Goal: Task Accomplishment & Management: Complete application form

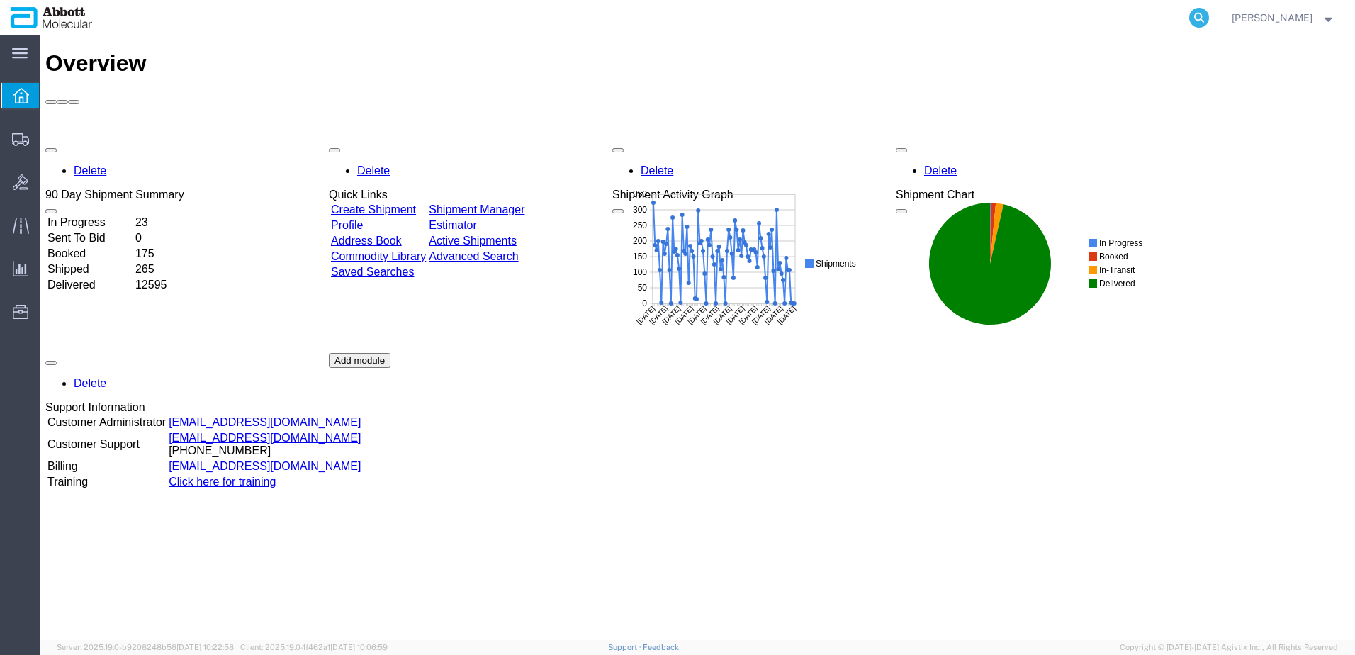
click at [1209, 13] on icon at bounding box center [1200, 18] width 20 height 20
paste input "56862077"
type input "56862077"
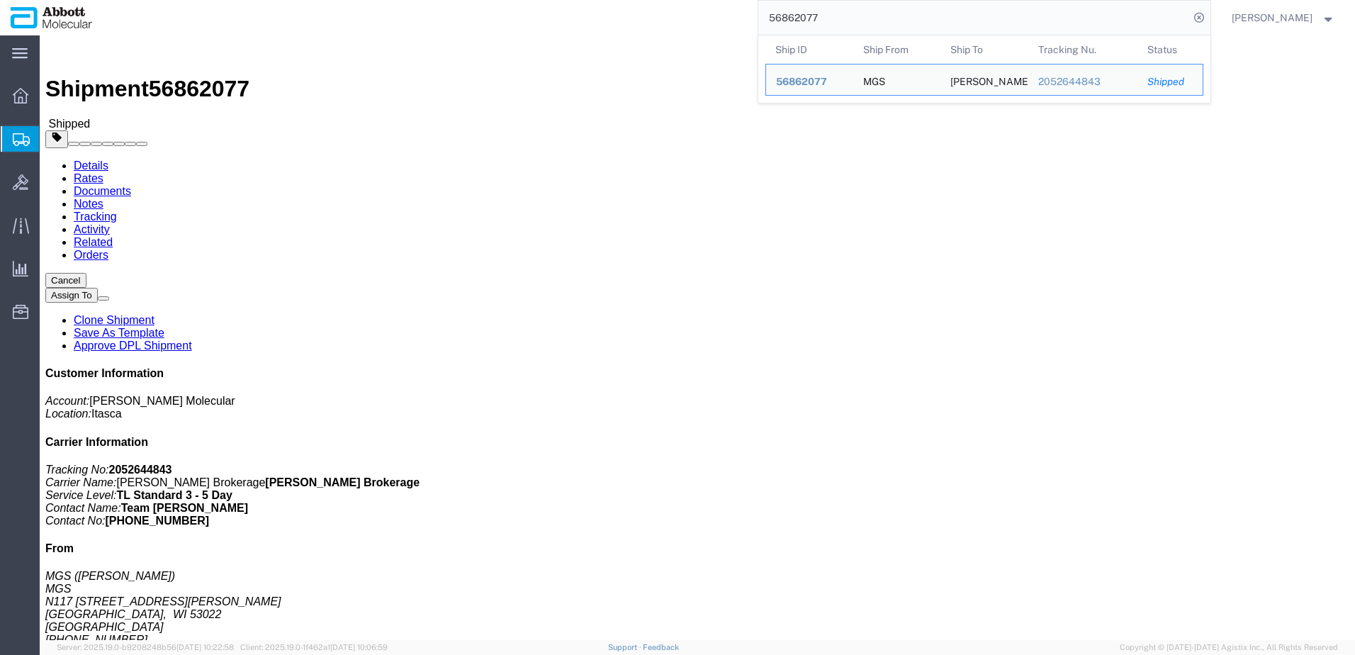
click link "Clone Shipment"
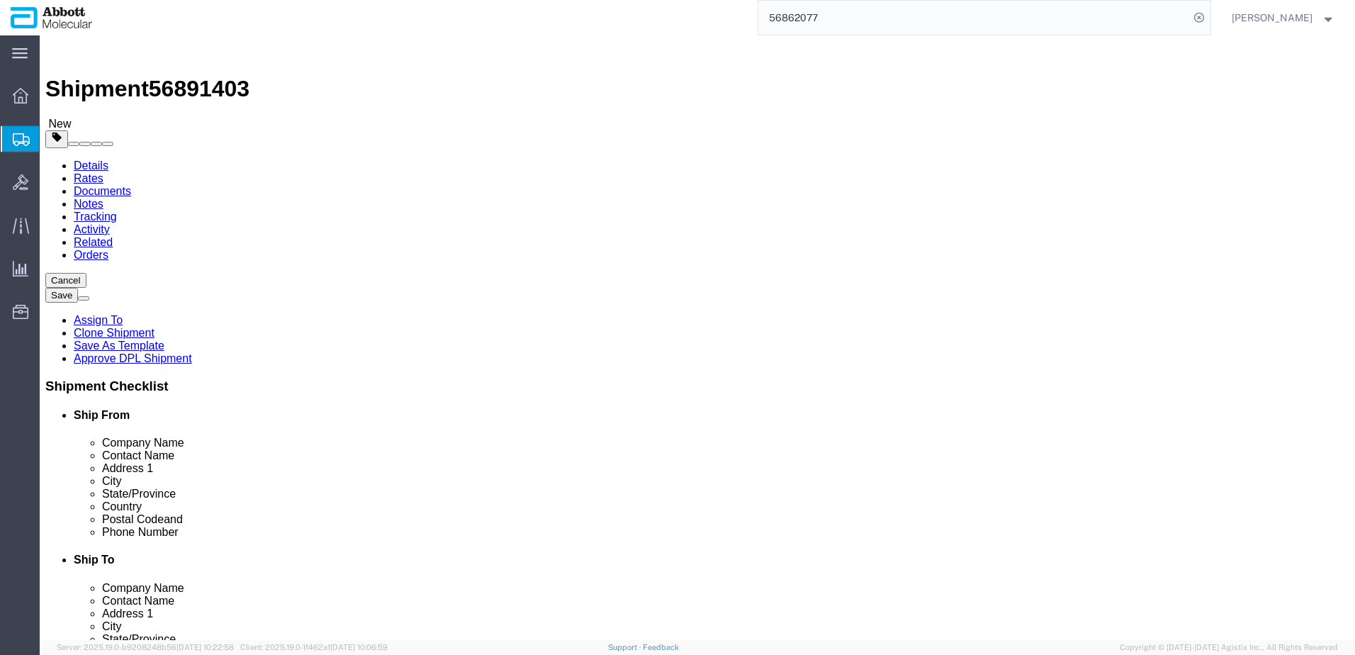
select select
select select "48454"
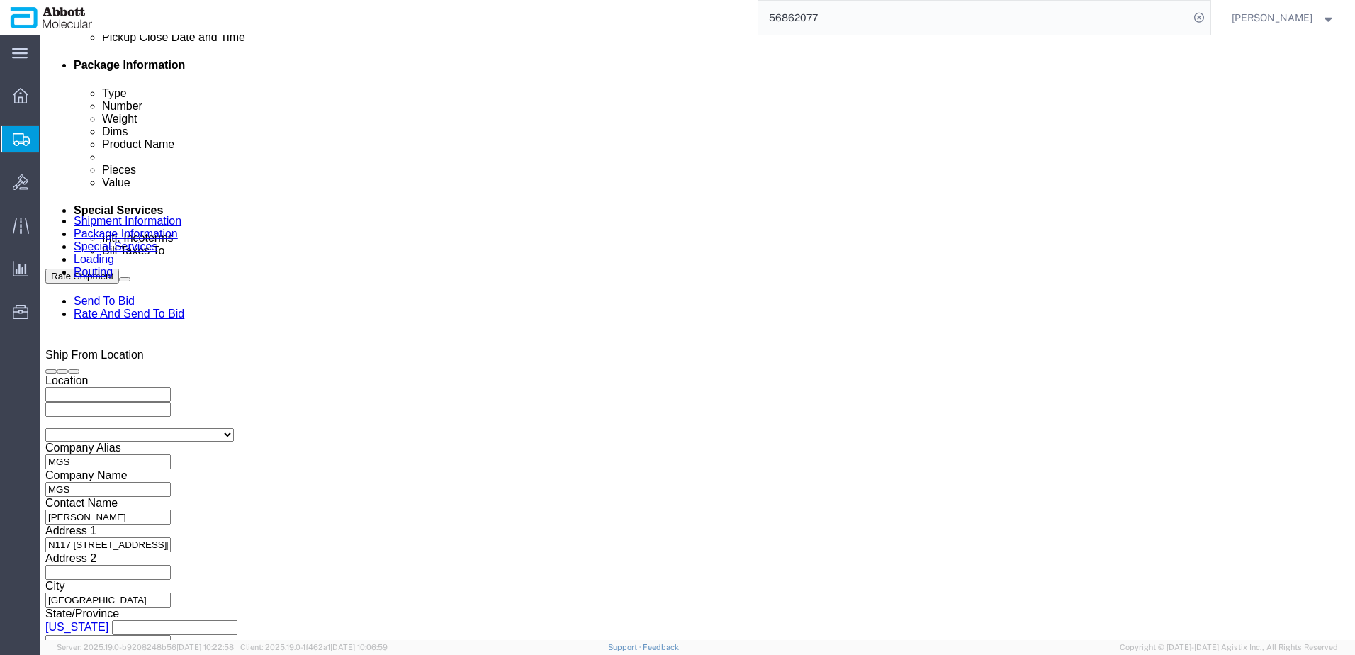
scroll to position [709, 0]
click input "MGS_09.19.25_1"
click div "[DATE] 10:00 AM"
click button "Apply"
click input "MGS_[DATE]"
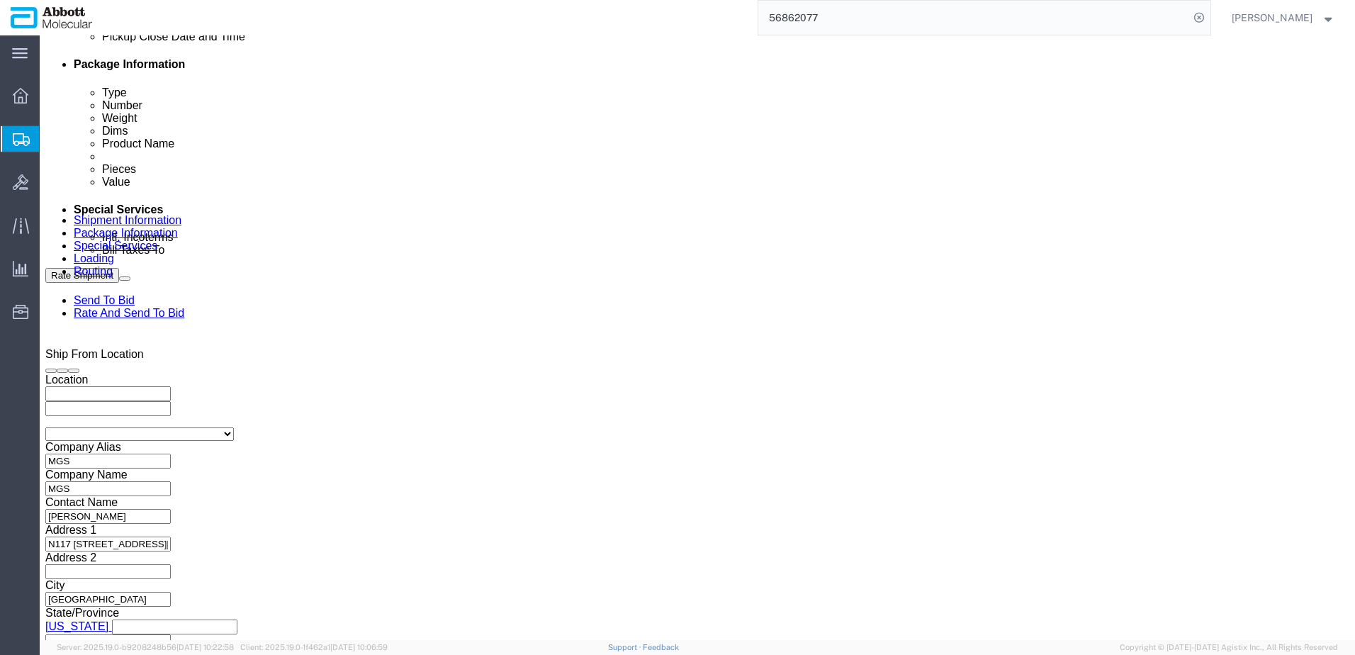
click input "MGS_[DATE]"
type input "MGS_[DATE]"
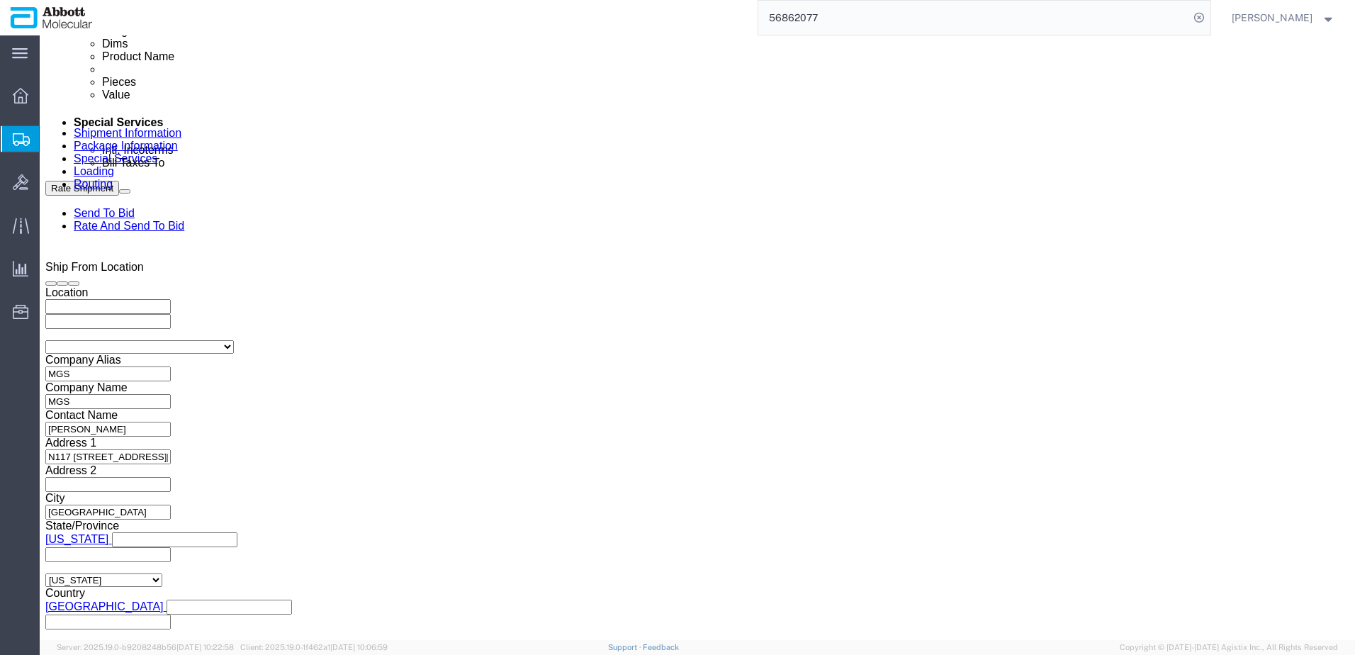
scroll to position [837, 0]
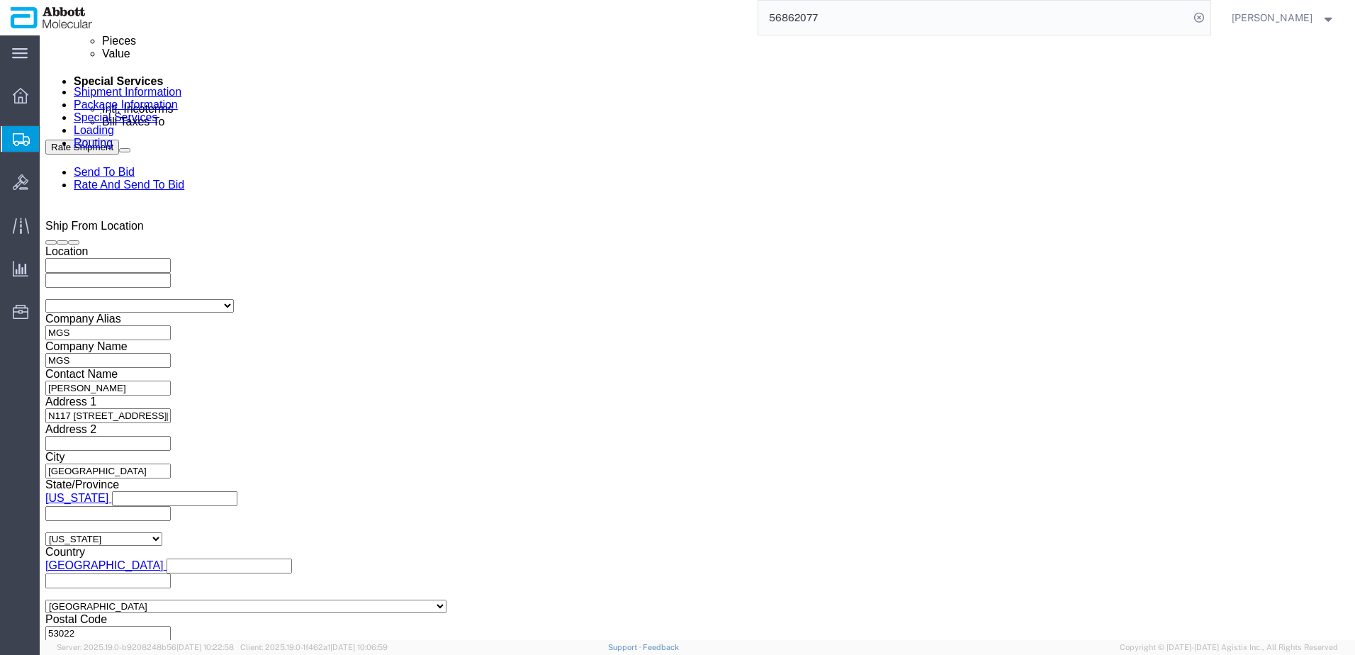
click button "Continue"
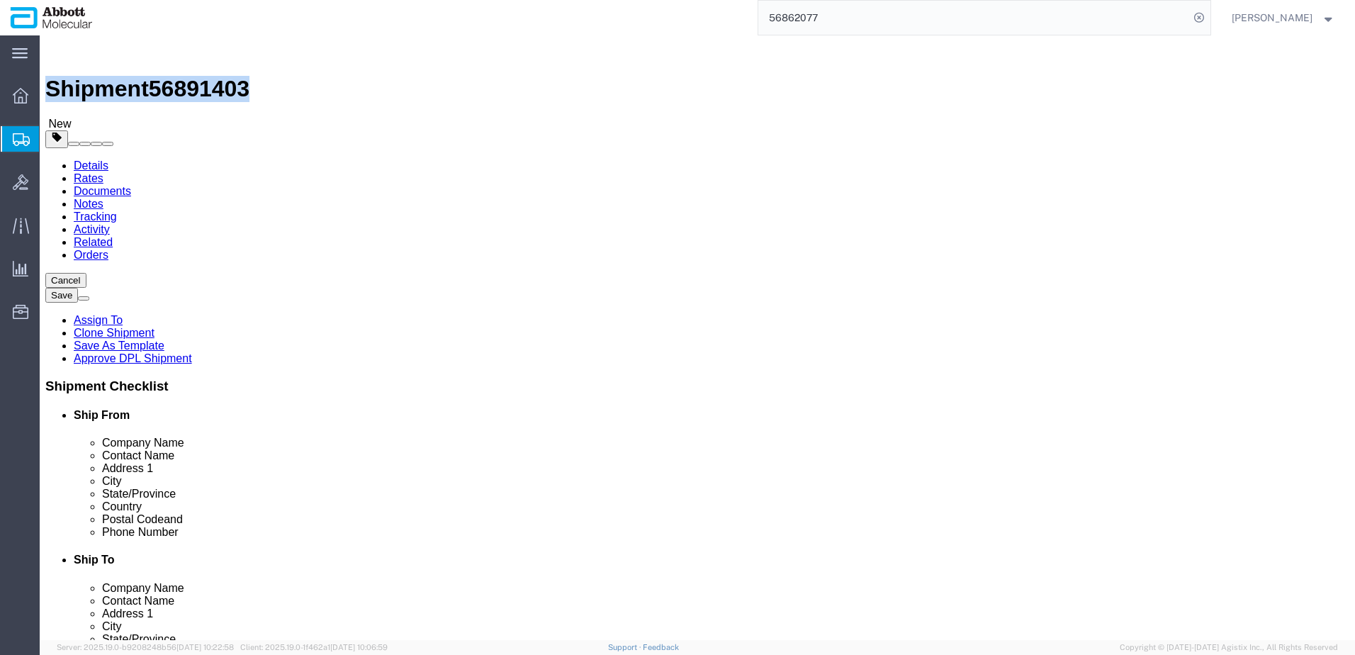
drag, startPoint x: 36, startPoint y: 16, endPoint x: 191, endPoint y: 23, distance: 154.7
click h1 "Shipment 56891403"
copy h1 "Shipment 56891403"
click button "Rate Shipment"
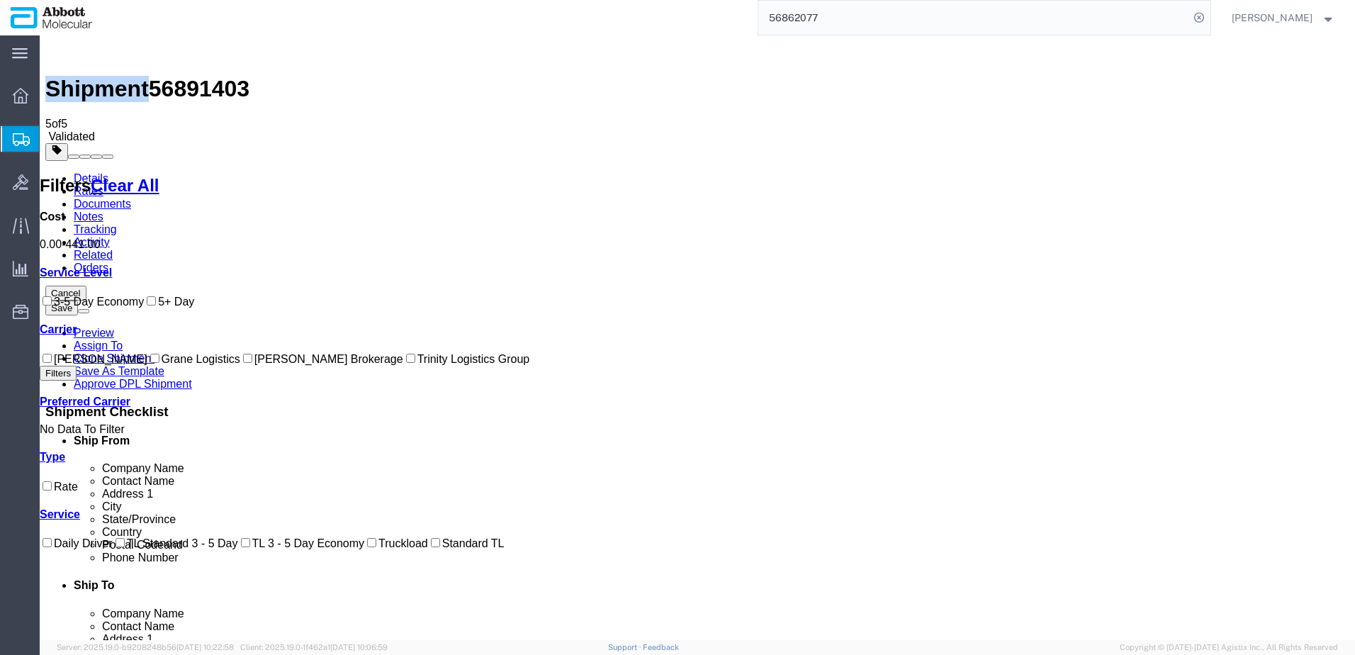
click at [243, 363] on input "[PERSON_NAME] Brokerage" at bounding box center [247, 358] width 9 height 9
checkbox input "true"
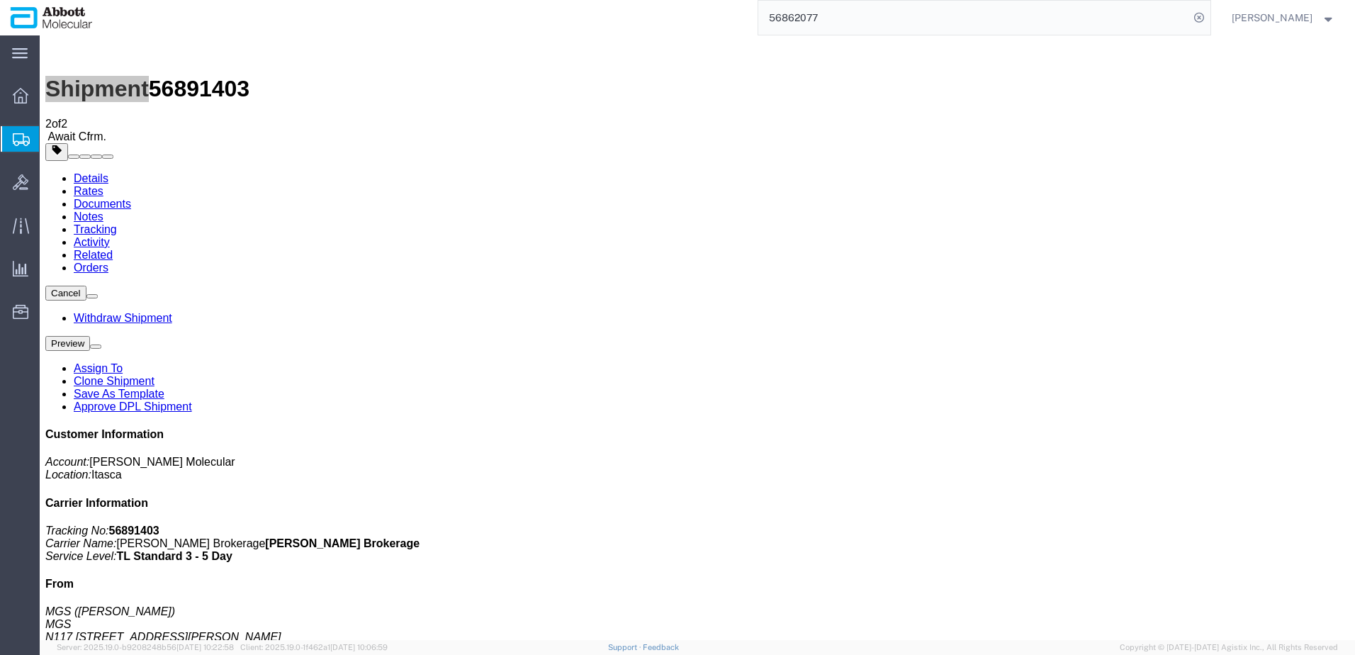
click at [0, 0] on span "Create from Template" at bounding box center [0, 0] width 0 height 0
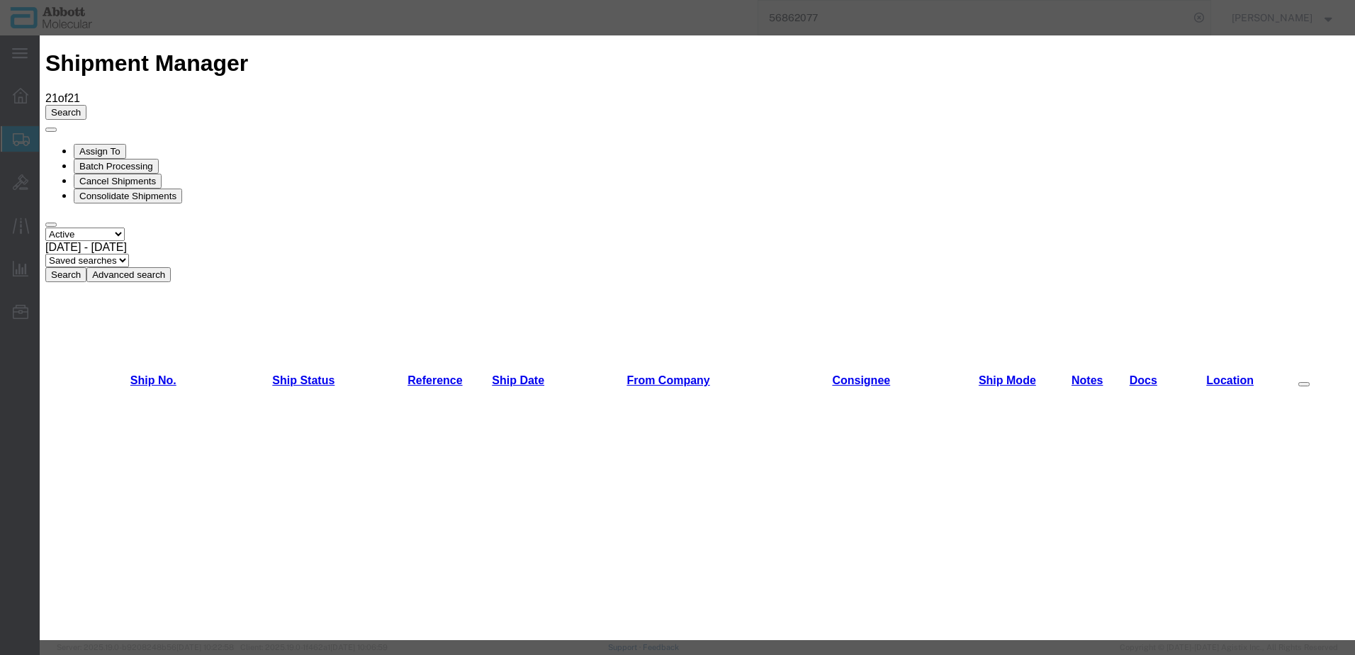
scroll to position [851, 0]
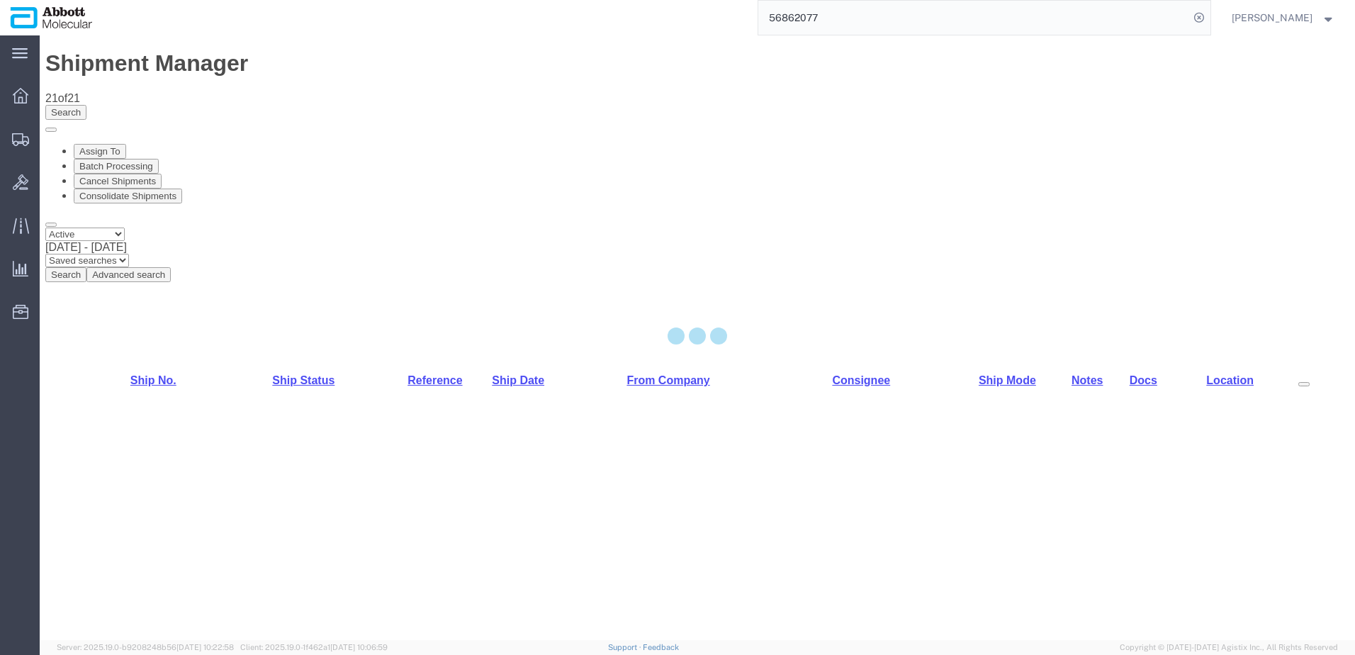
select select "48454"
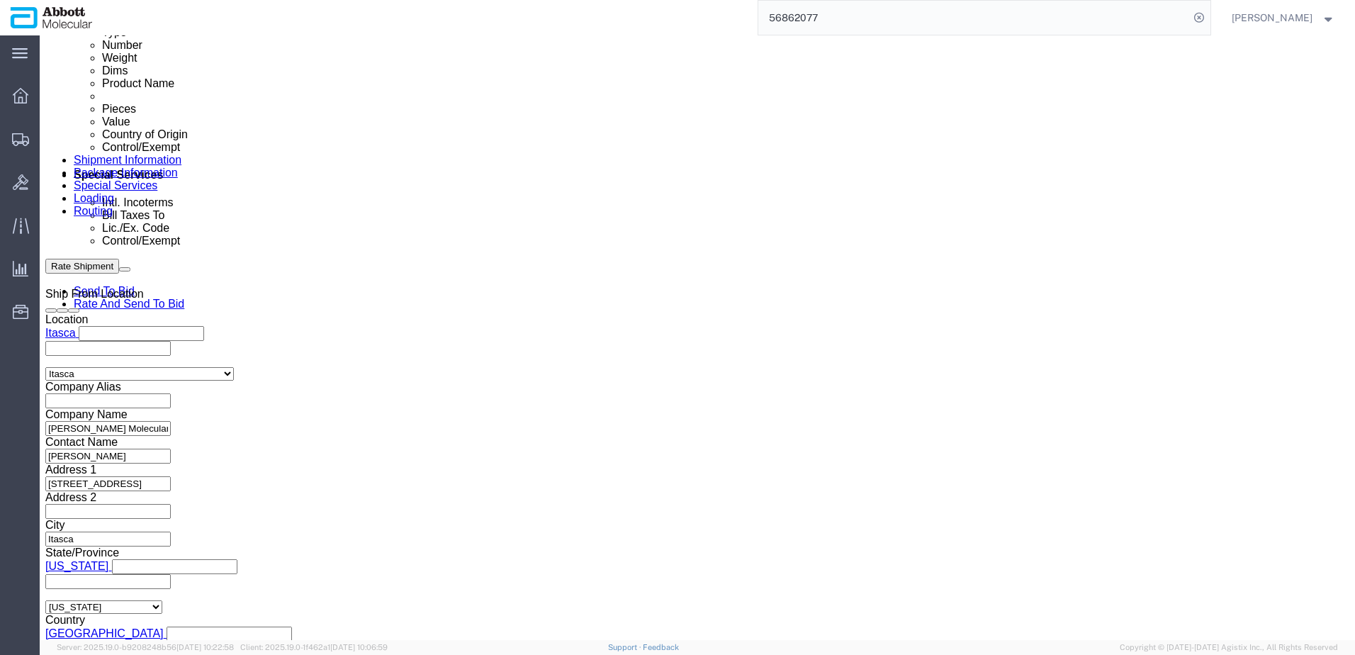
scroll to position [780, 0]
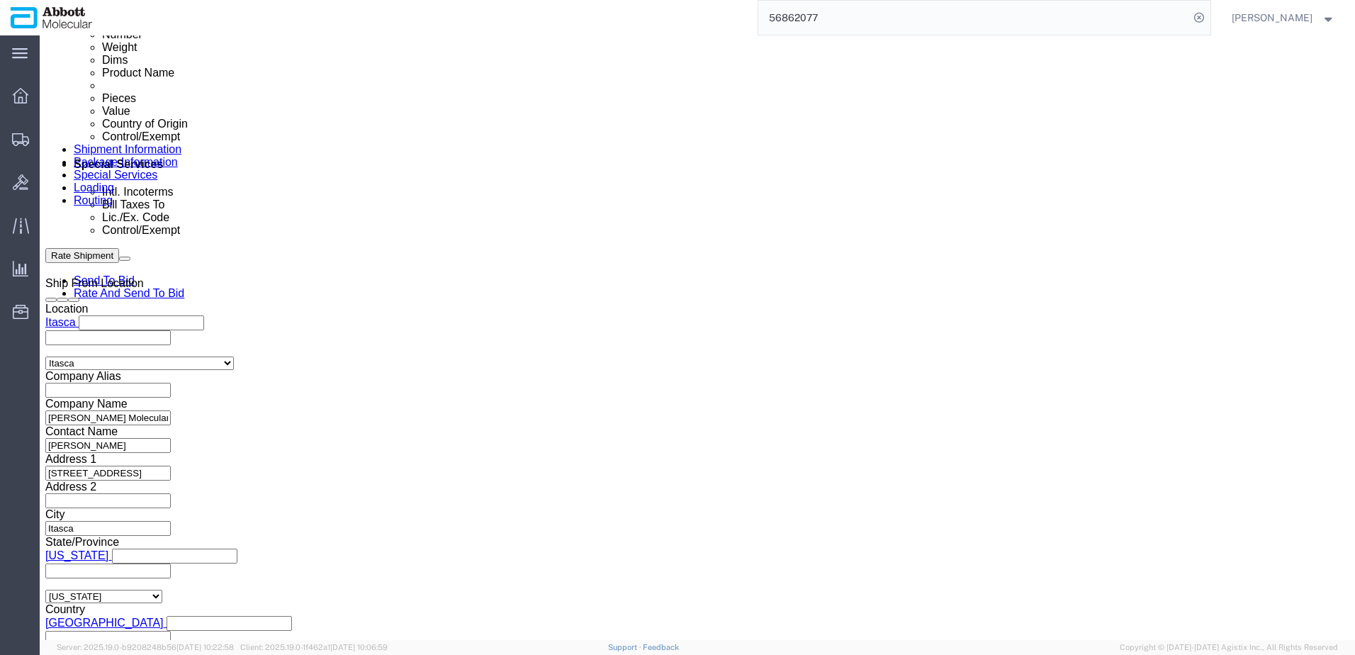
click input "text"
paste input "918097597"
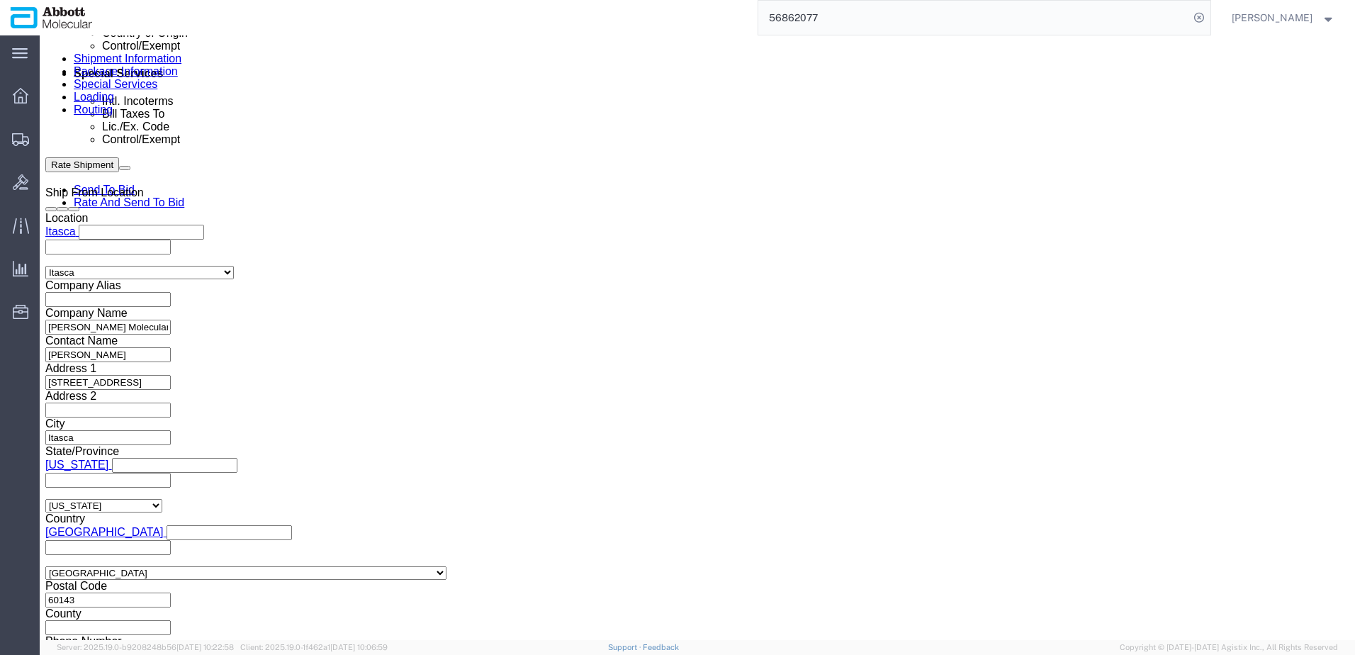
scroll to position [885, 0]
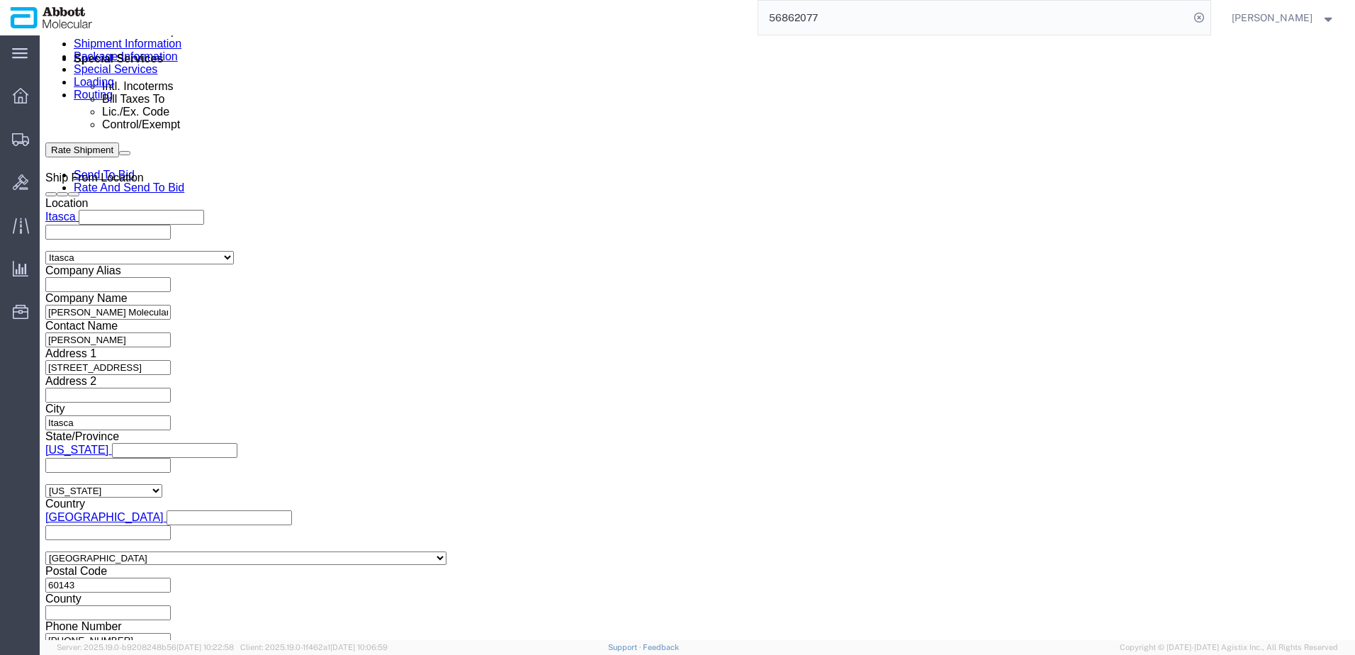
type input "918097597"
click button "Continue"
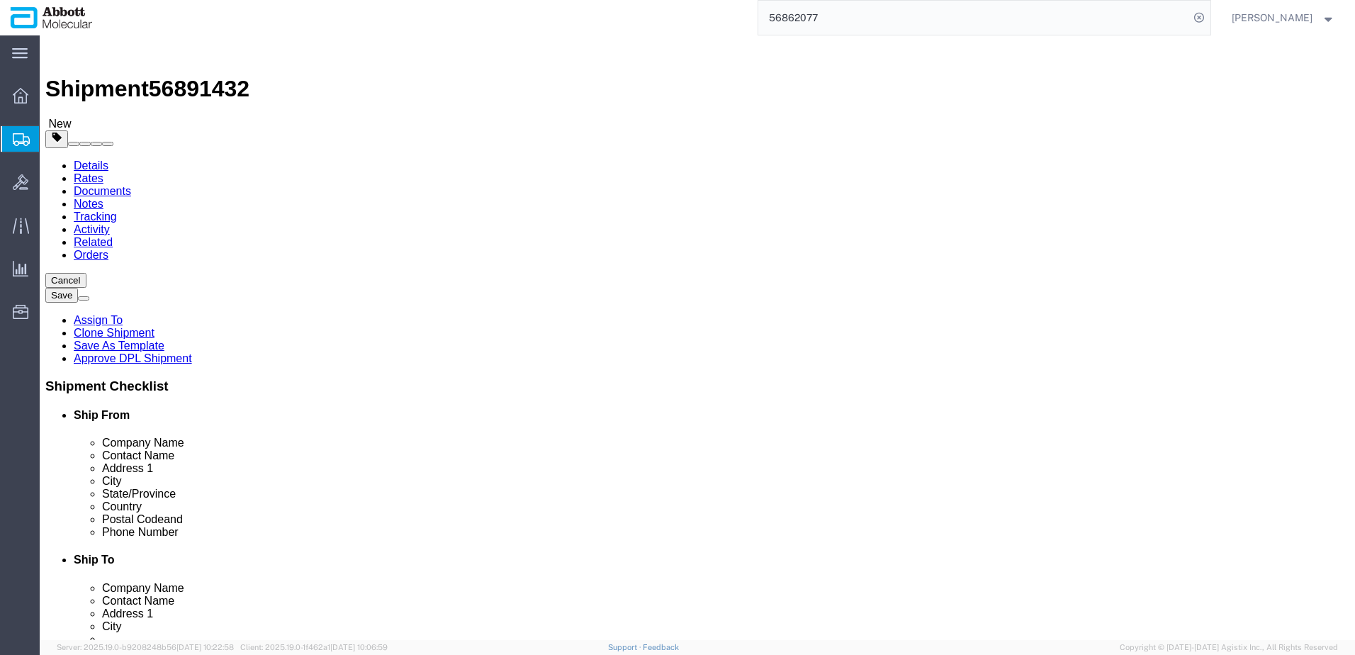
drag, startPoint x: 291, startPoint y: 247, endPoint x: 289, endPoint y: 255, distance: 8.3
click select "Select Box (B) Box (C) Box (D) Cardboard Box(es) Crate (Instrument) Crate(s) En…"
select select "PSST"
click select "Select Box (B) Box (C) Box (D) Cardboard Box(es) Crate (Instrument) Crate(s) En…"
drag, startPoint x: 121, startPoint y: 299, endPoint x: 83, endPoint y: 296, distance: 38.4
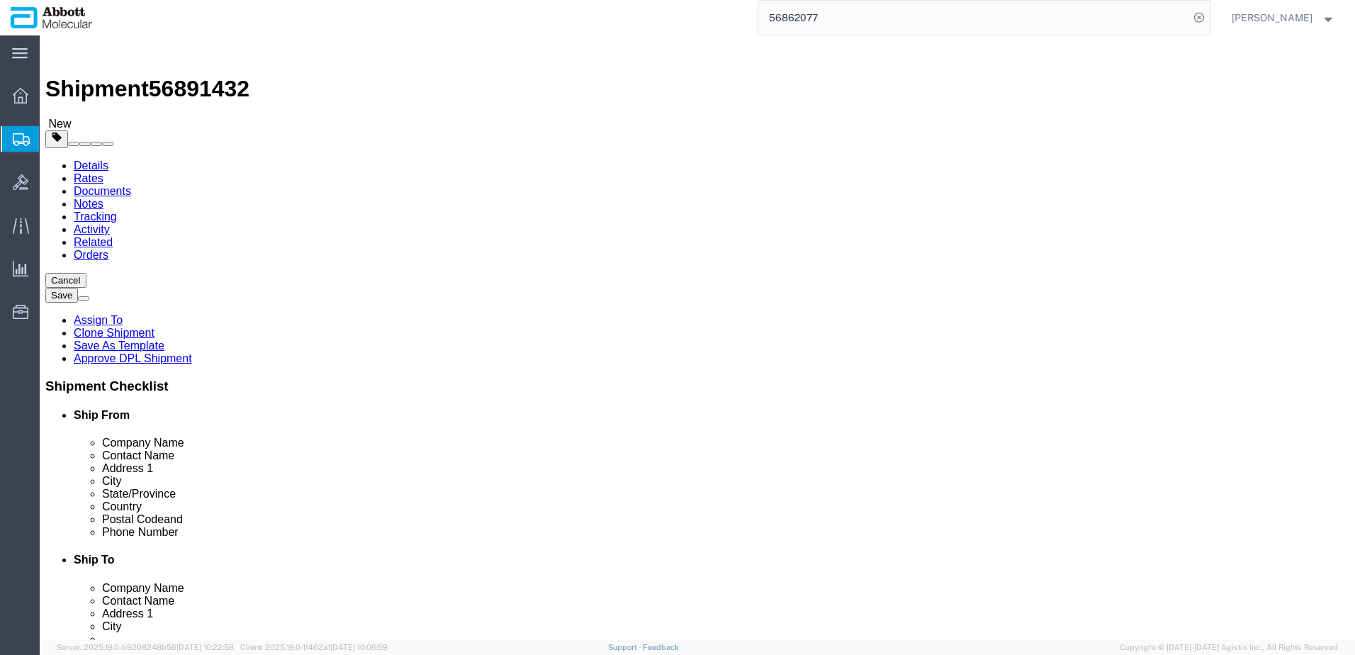
click div "Number 1"
type input "26"
type input "48"
type input "40"
type input "52"
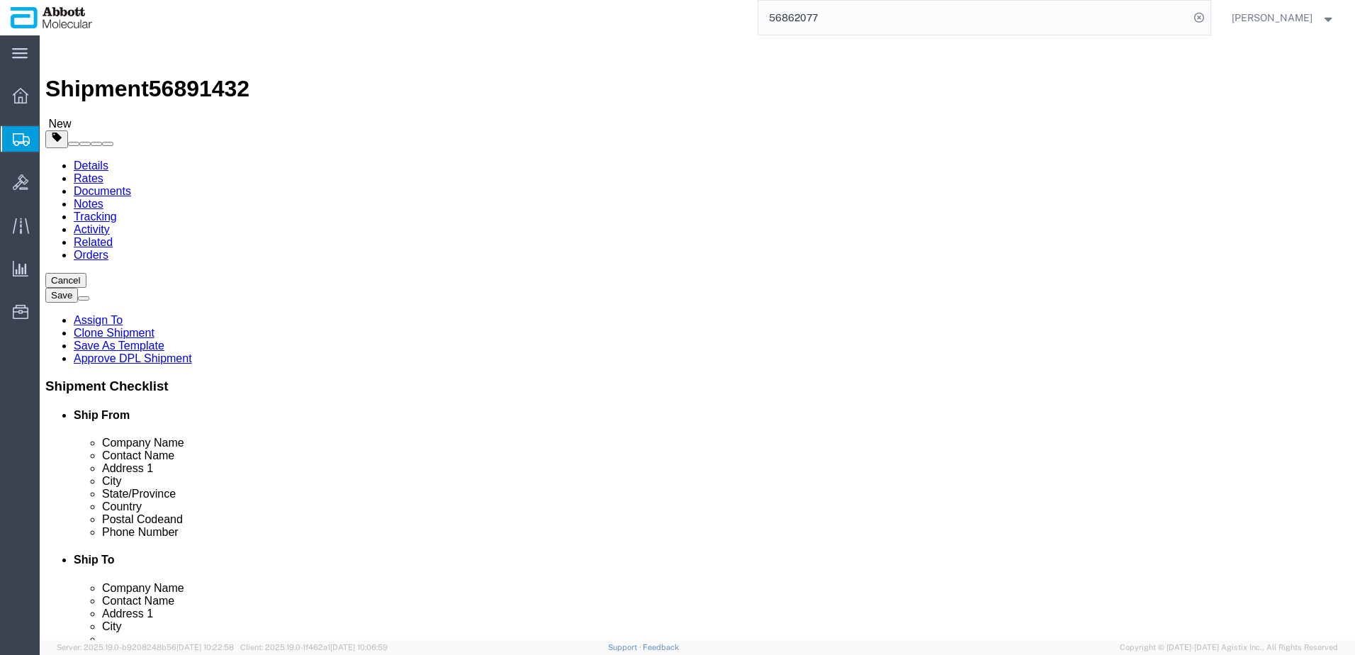
type input "4394"
click input "checkbox"
checkbox input "true"
type input "AMBIENT"
drag, startPoint x: 260, startPoint y: 455, endPoint x: 0, endPoint y: 458, distance: 260.2
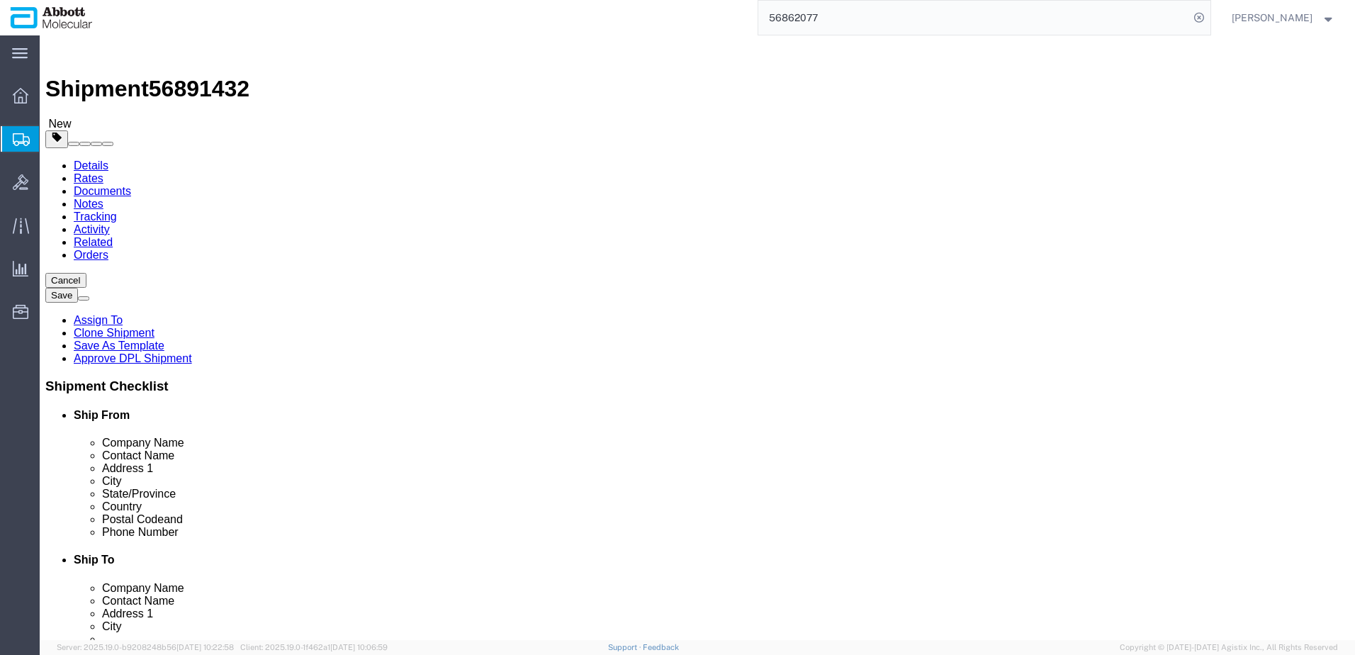
click link "Add Content"
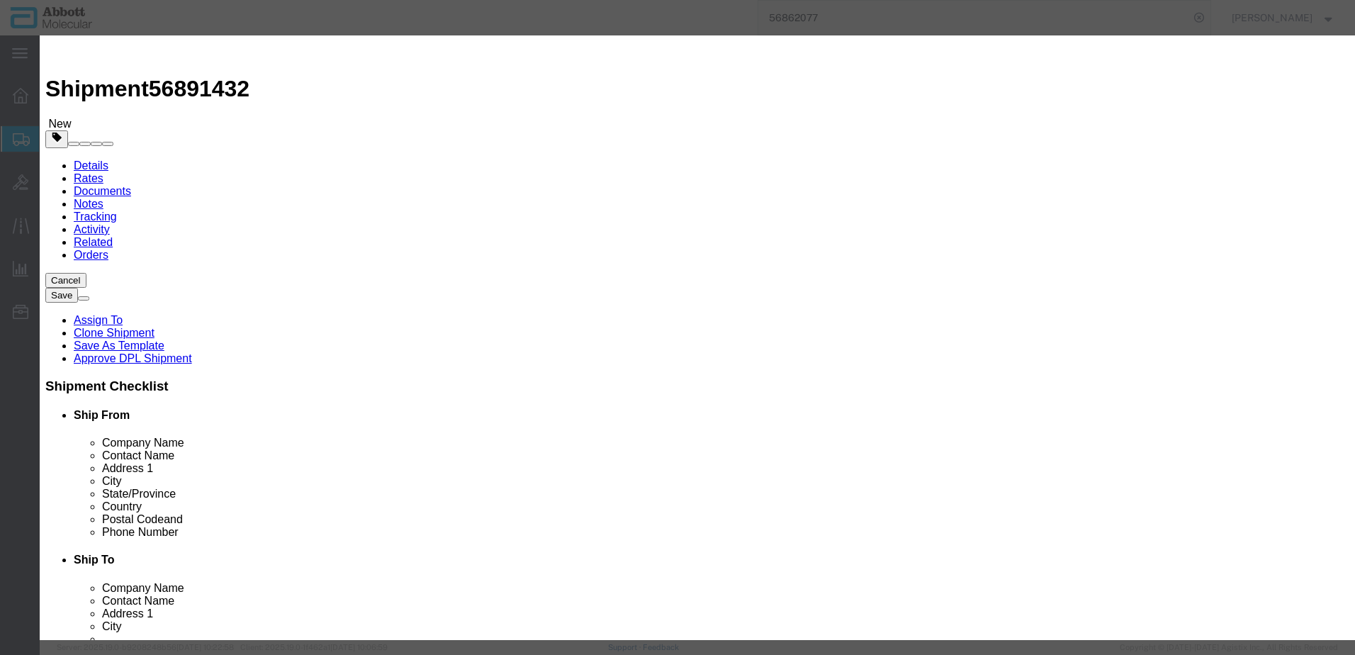
click input "text"
type input "09n2610"
click td "Model: 09N2610"
type input "1"
select select
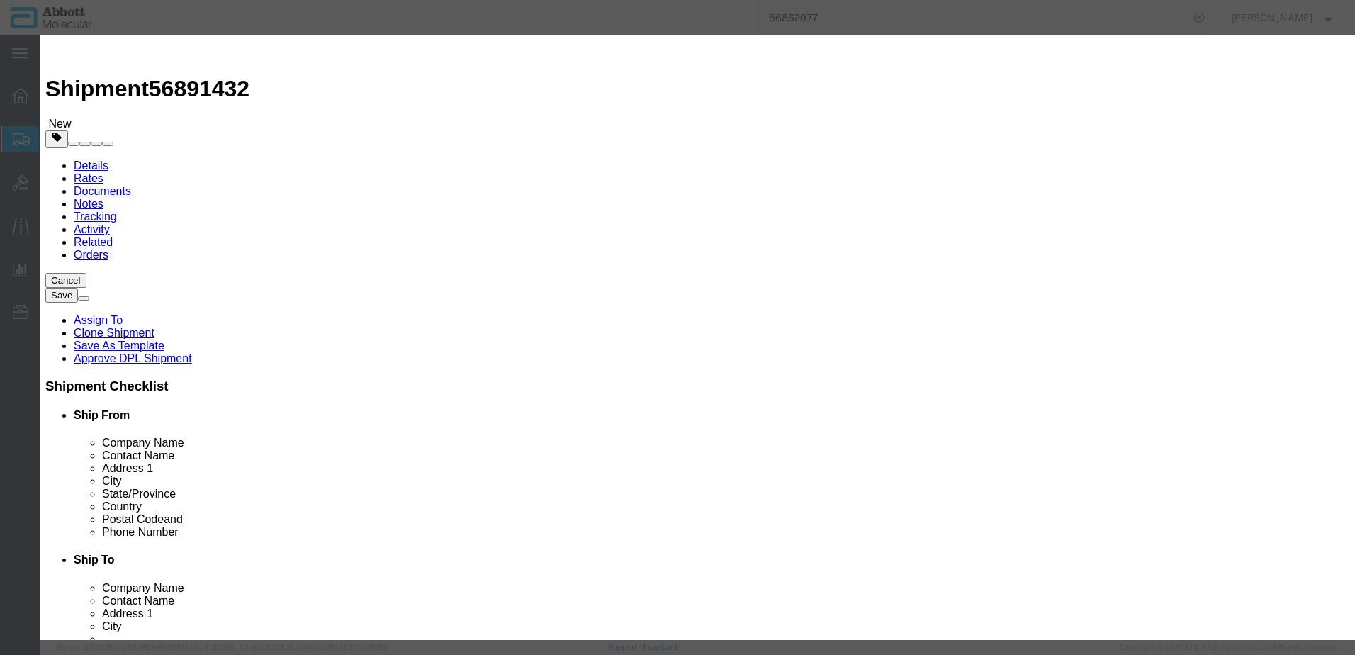
select select "US"
type input "AMBIENT"
type input "3926909985"
select select "BIS"
checkbox input "false"
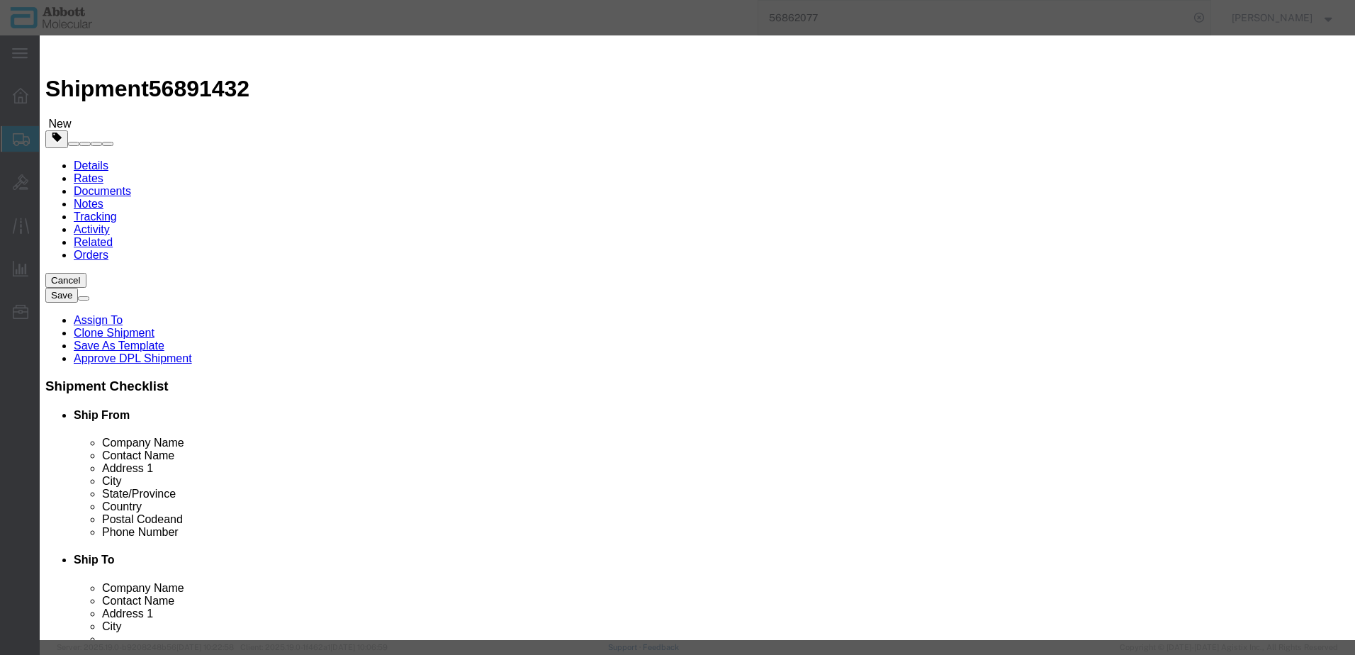
checkbox input "false"
type input "09N2610"
type textarea "Alinity m Integrated Reaction Units (IRU)"
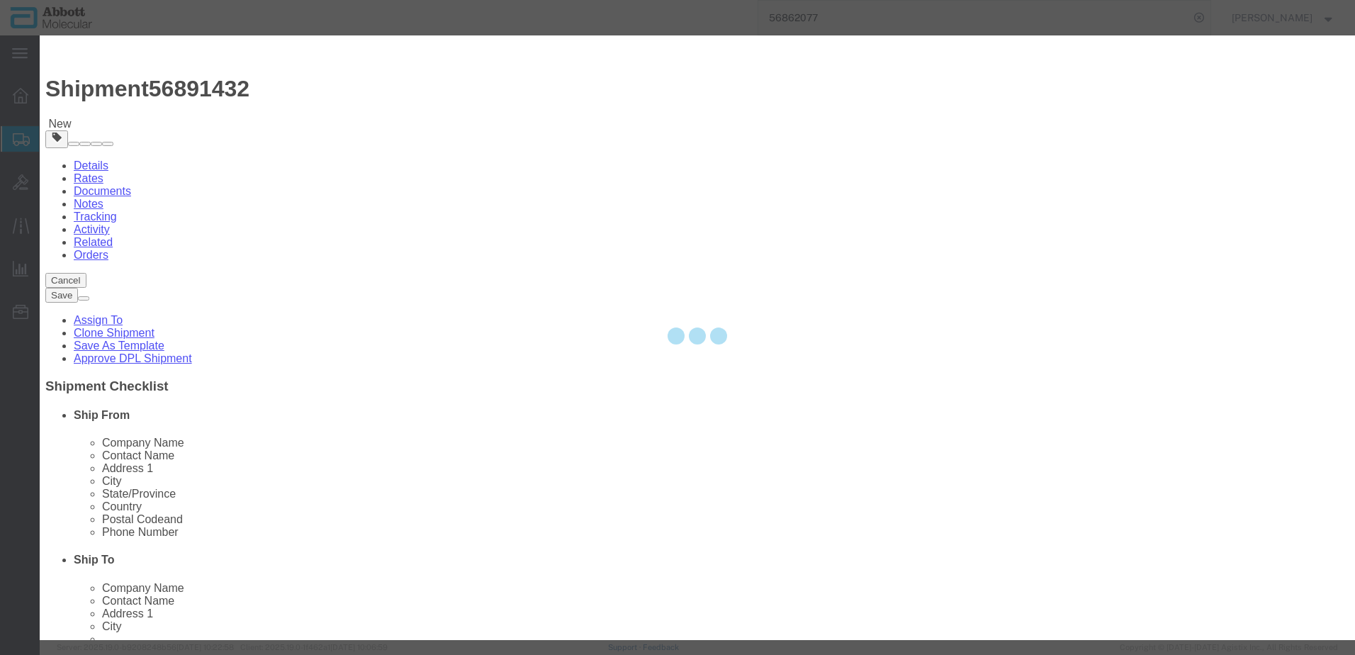
select select "NLR"
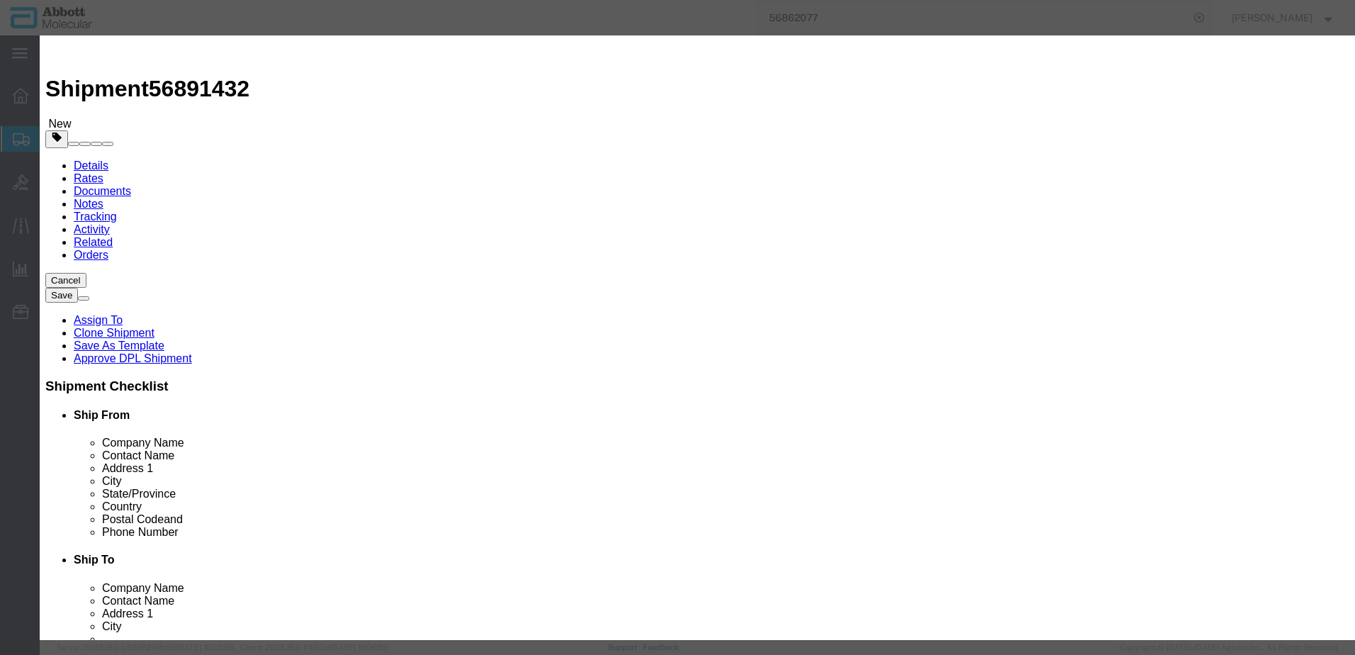
type input "09N2610"
type input "8"
type input "780"
click select "Select Account Type Activity ID Airline Appointment Number ASN Batch Number Bil…"
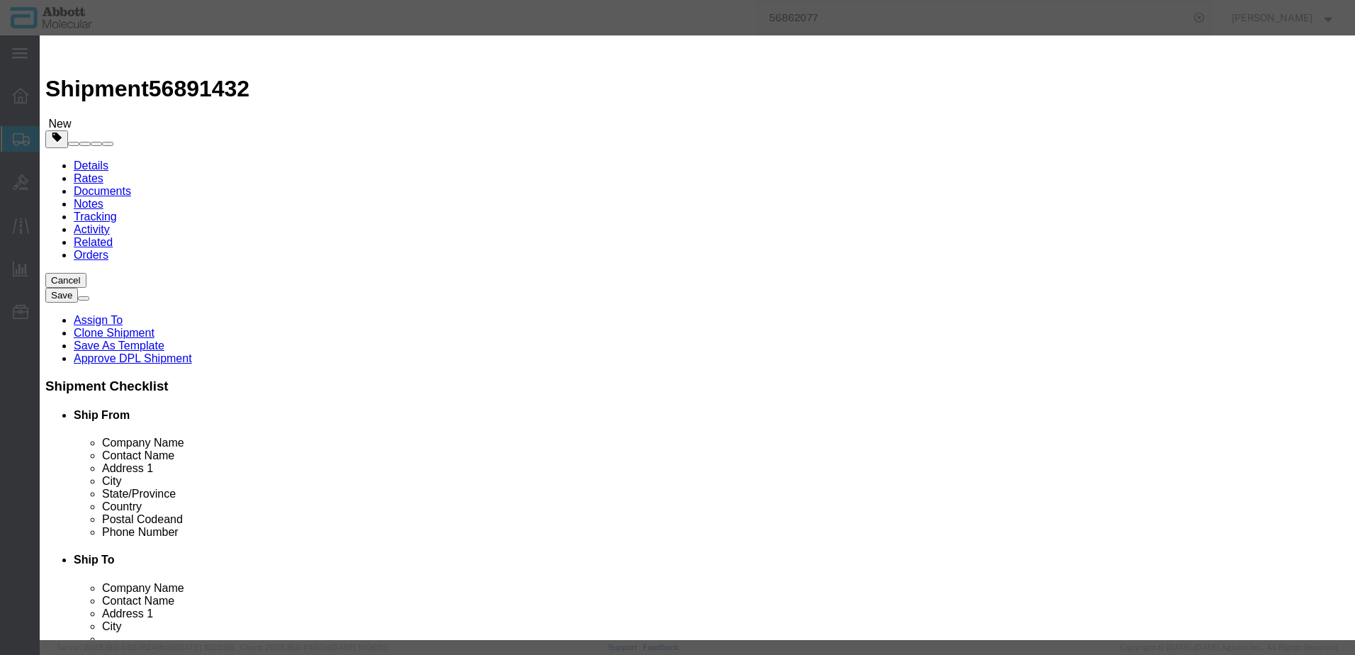
select select "BATCH_NUMBER"
click select "Select Account Type Activity ID Airline Appointment Number ASN Batch Number Bil…"
type input "3356387"
select select "BATCH_NUMBER"
type input "3356389"
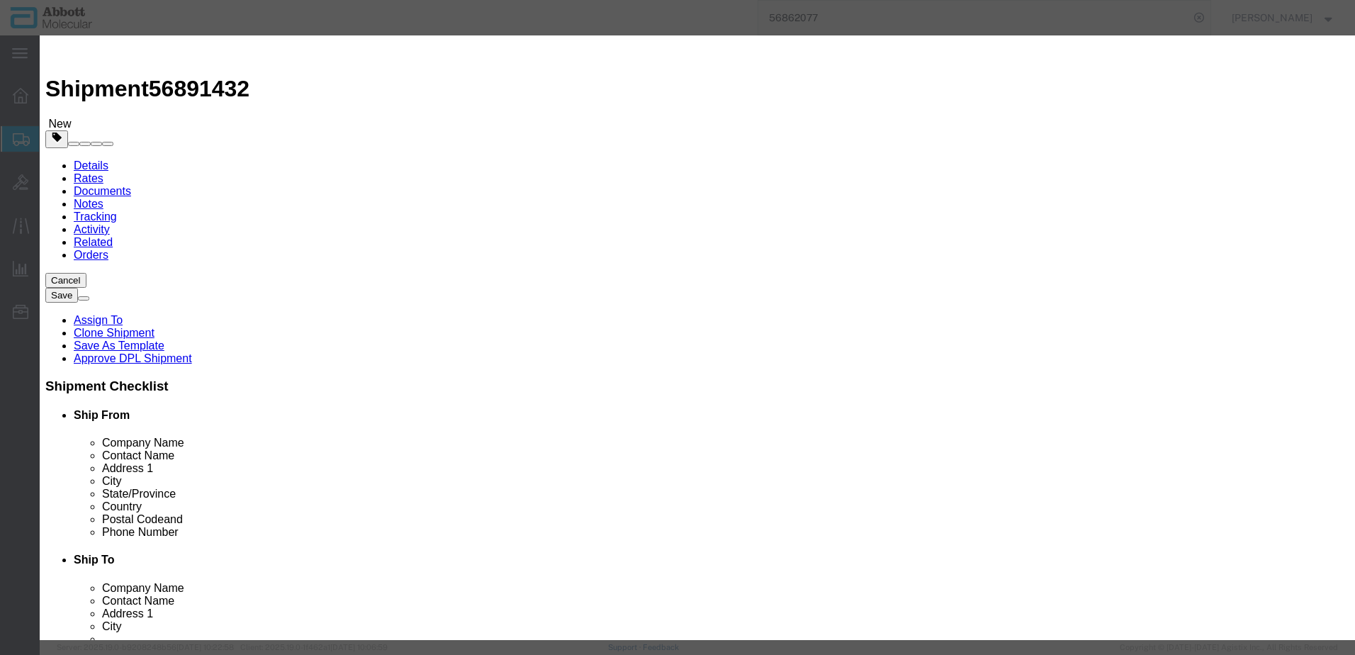
click button "Save & Close"
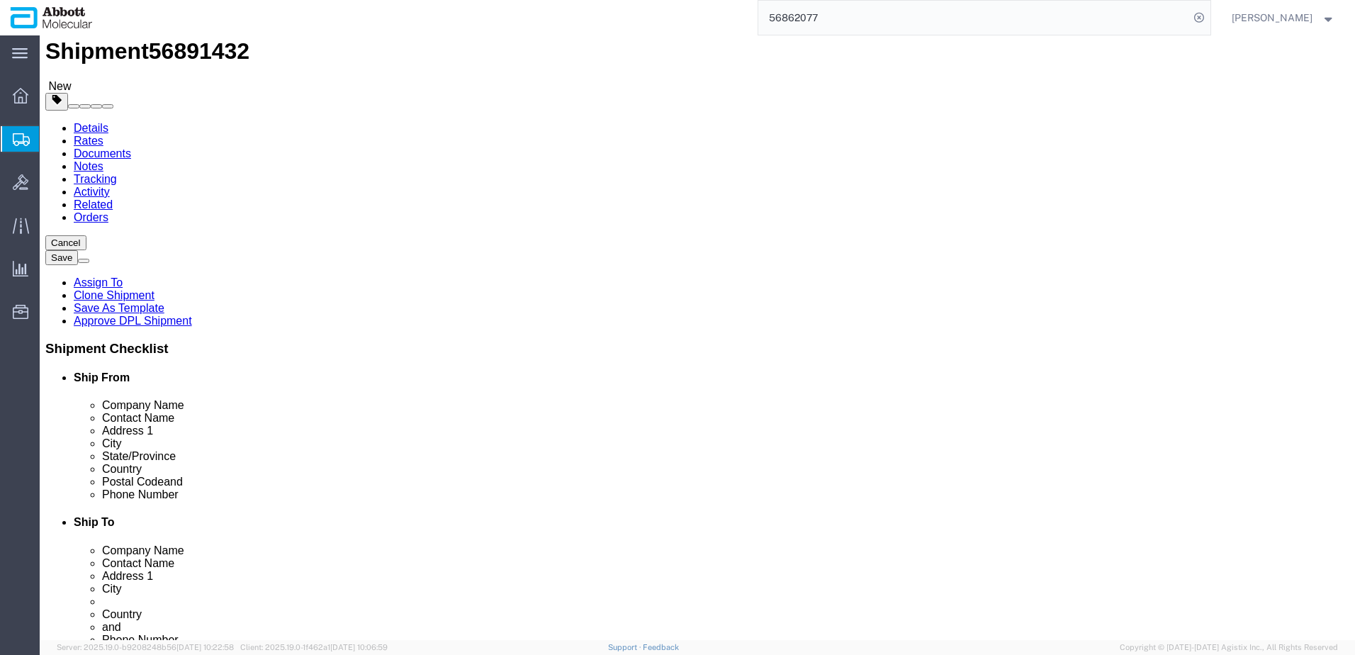
scroll to position [58, 0]
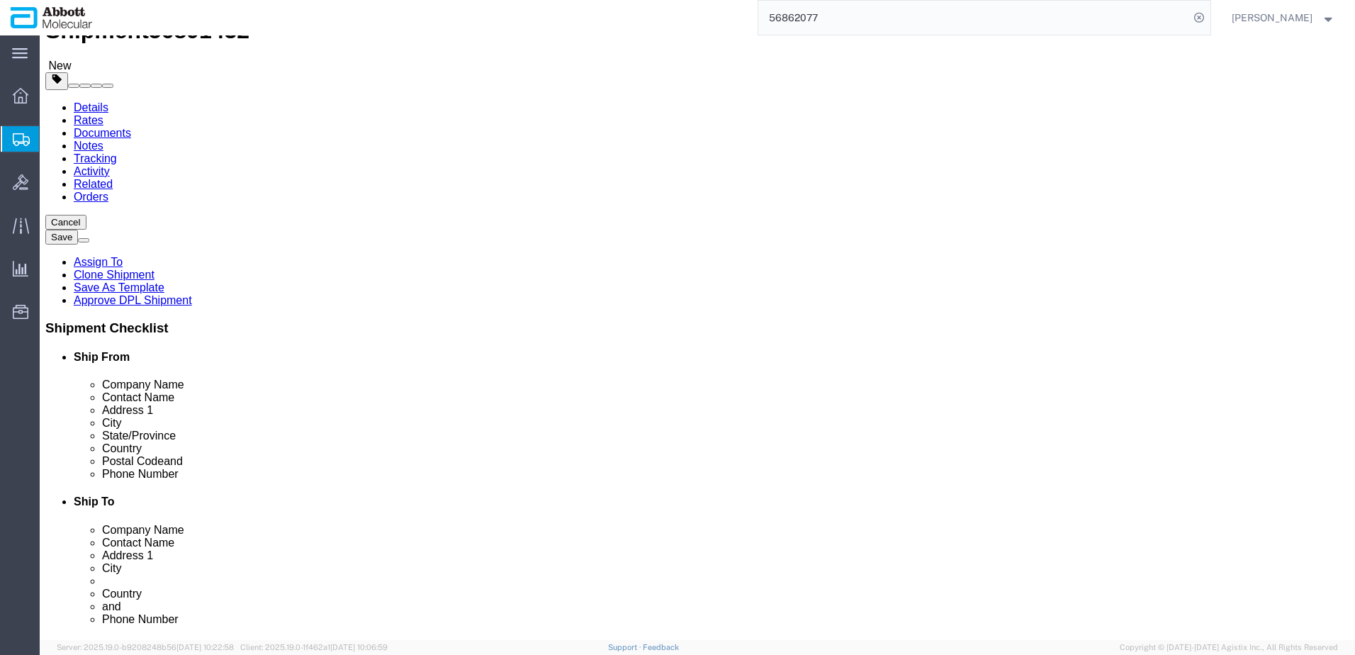
drag, startPoint x: 982, startPoint y: 547, endPoint x: 916, endPoint y: 535, distance: 67.2
click button "Continue"
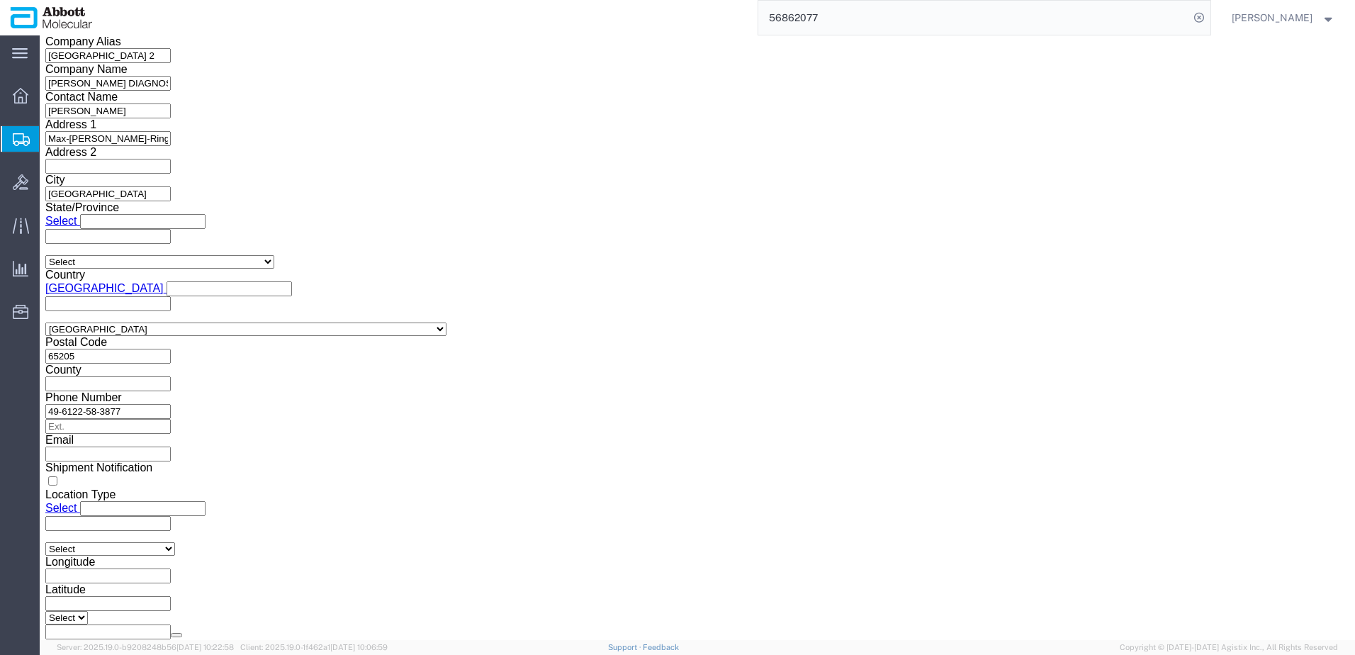
scroll to position [2133, 0]
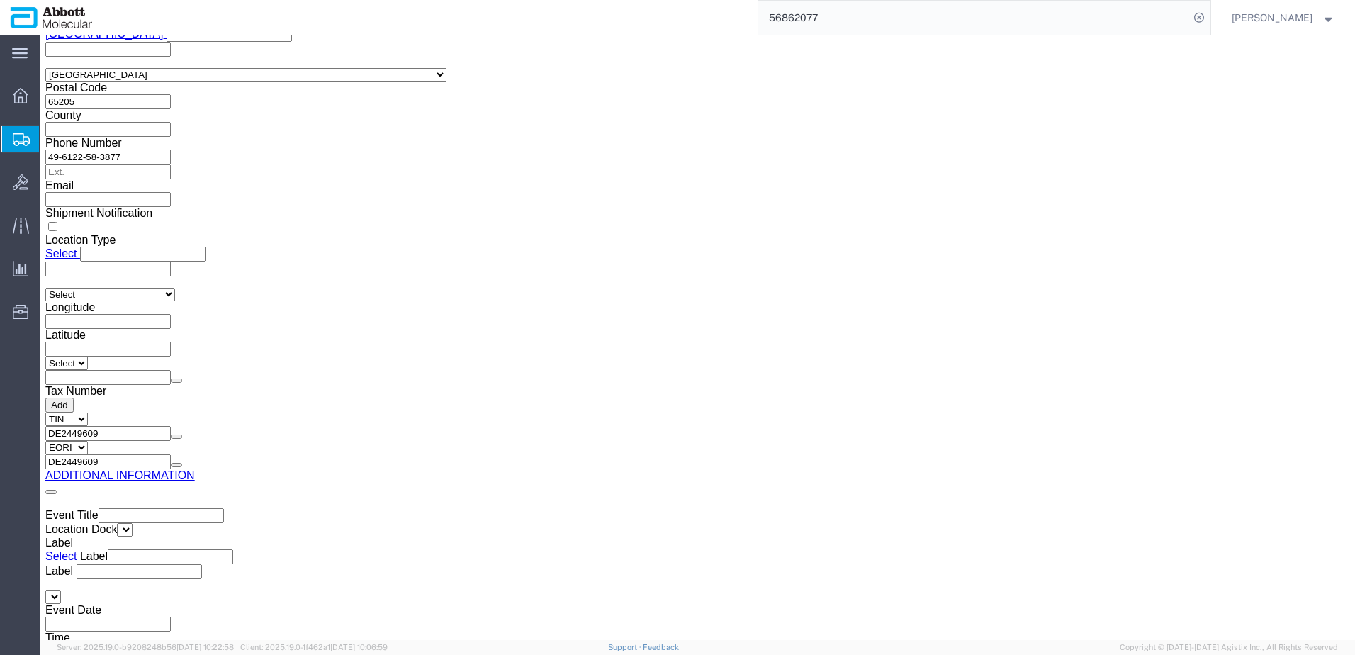
click button "Upload"
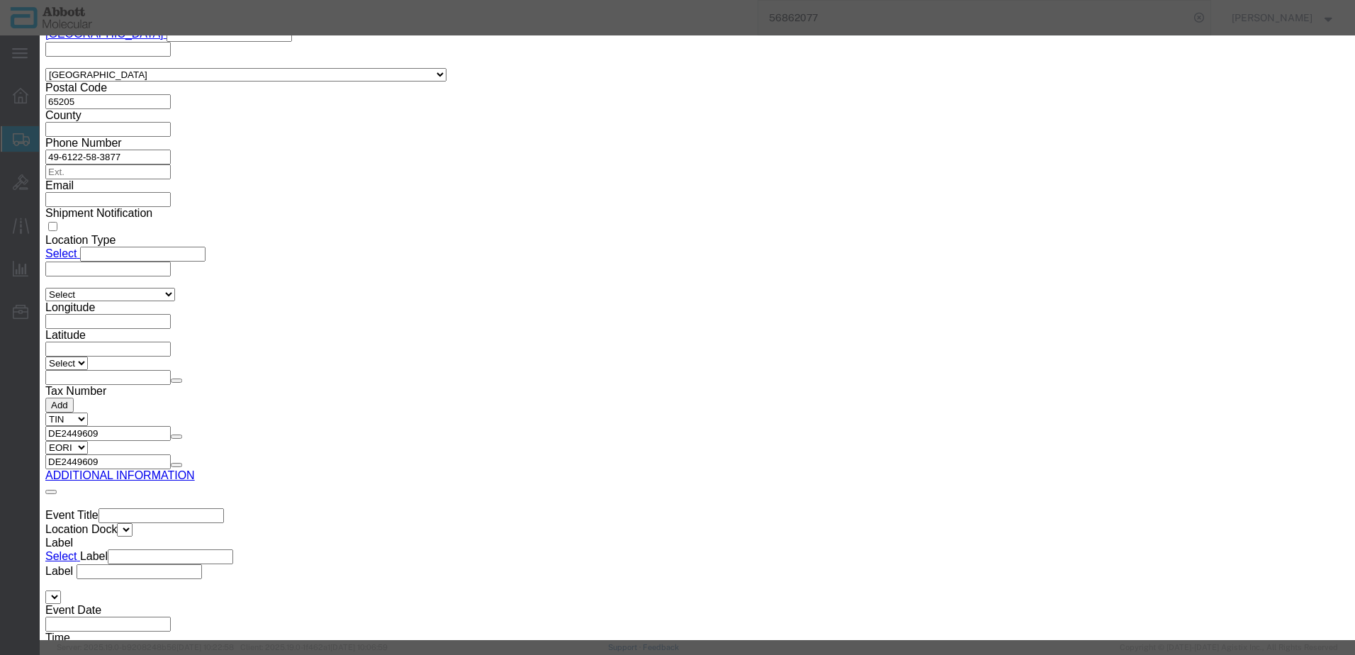
click button "Browse"
type input "C:\fakepath\918097597 SLI [PERSON_NAME].pdf"
click button "Upload"
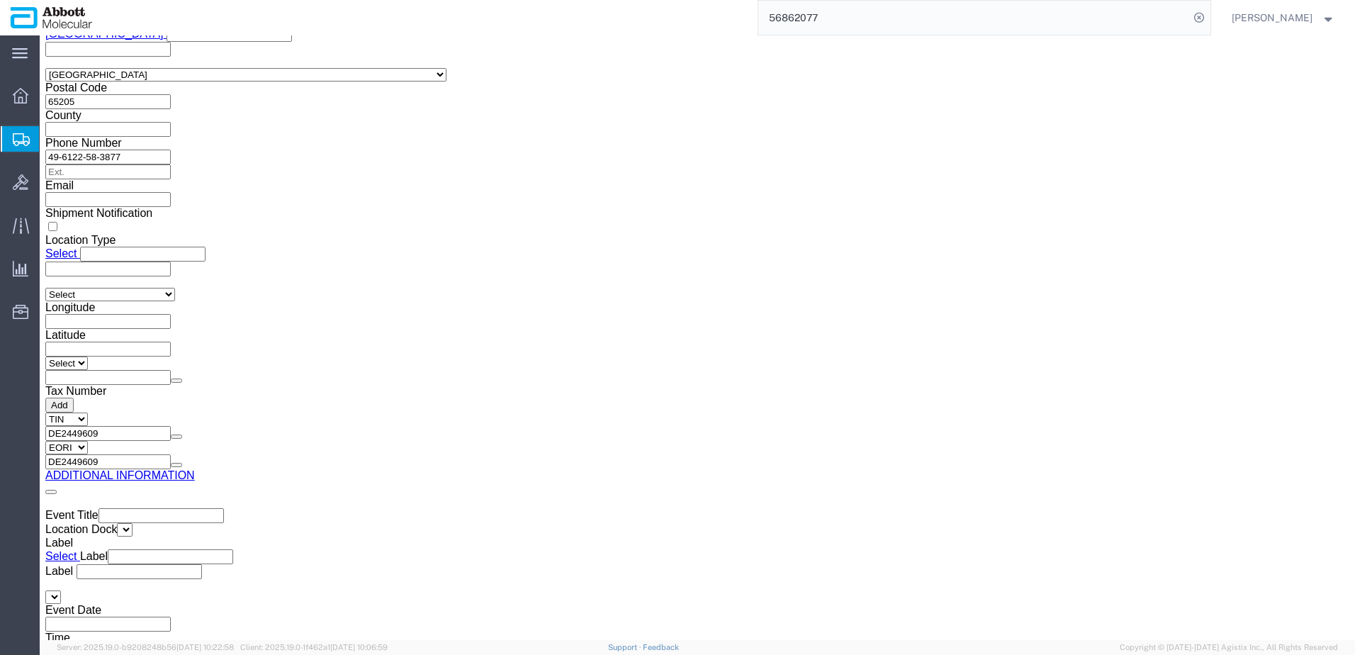
drag, startPoint x: 38, startPoint y: 19, endPoint x: 196, endPoint y: 17, distance: 157.4
click div "Shipment 56891432 New"
copy h1 "Shipment 56891432"
click button "Rate Shipment"
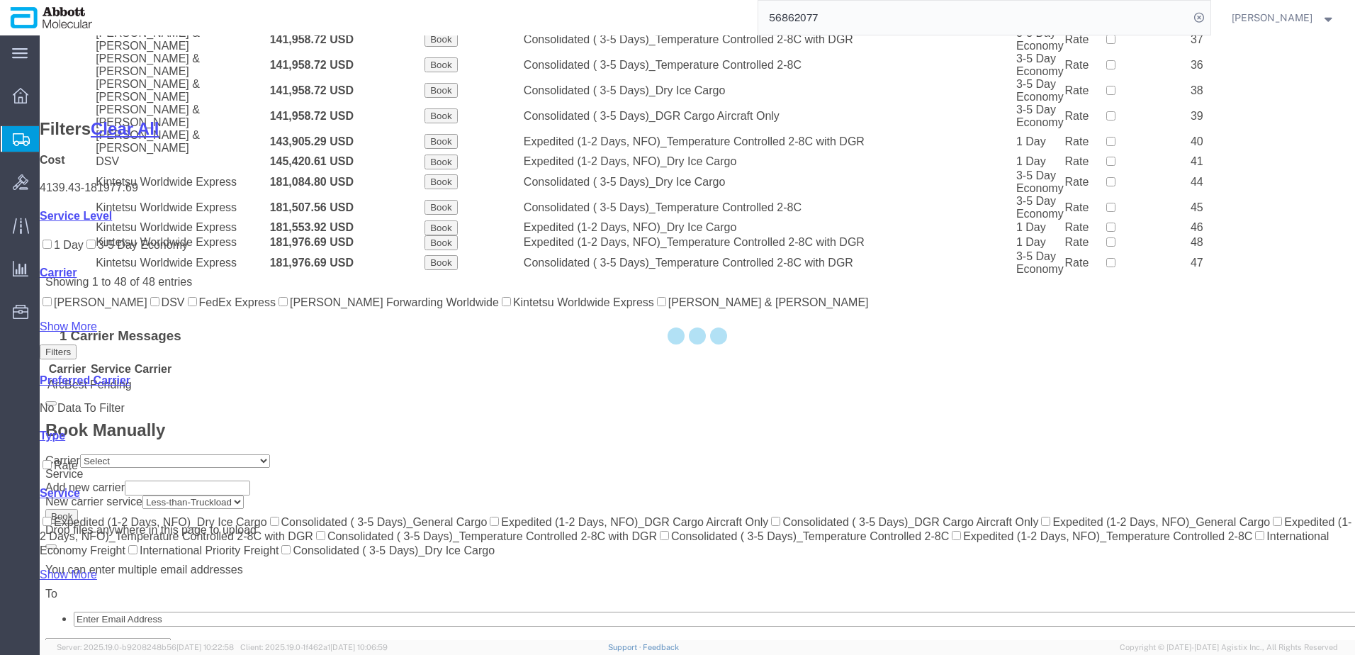
scroll to position [1004, 0]
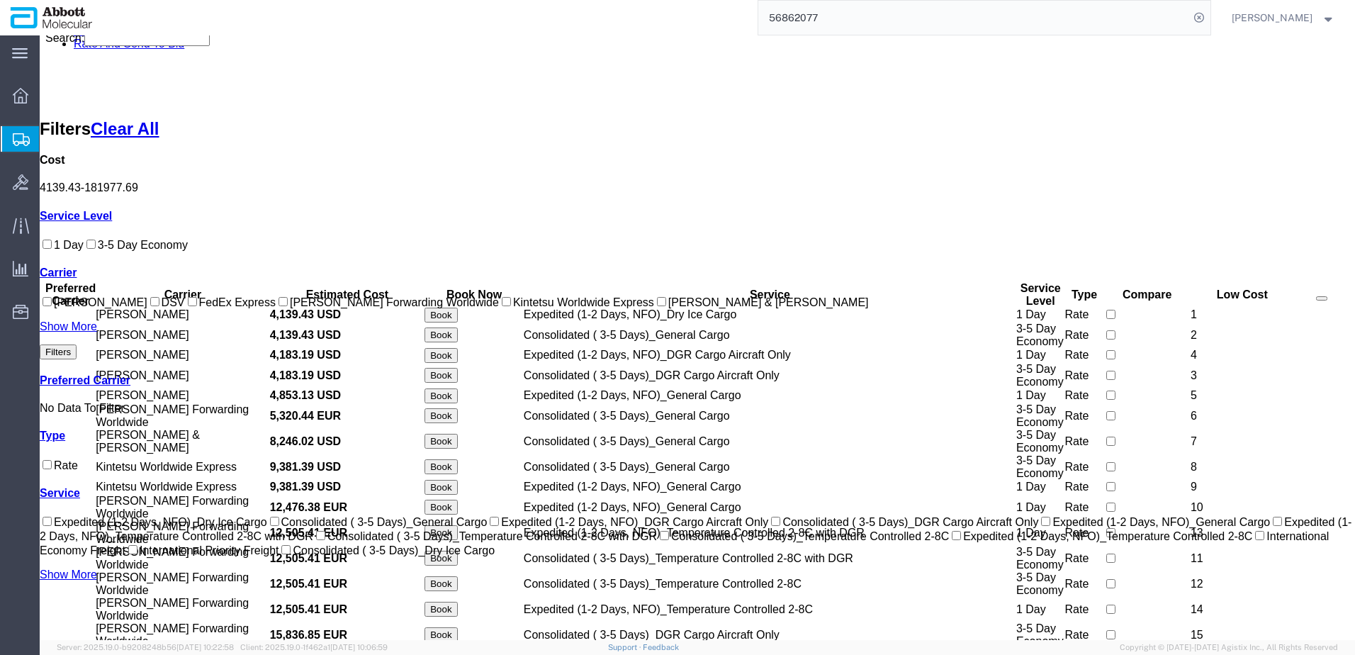
click at [279, 306] on input "[PERSON_NAME] Forwarding Worldwide" at bounding box center [283, 301] width 9 height 9
checkbox input "true"
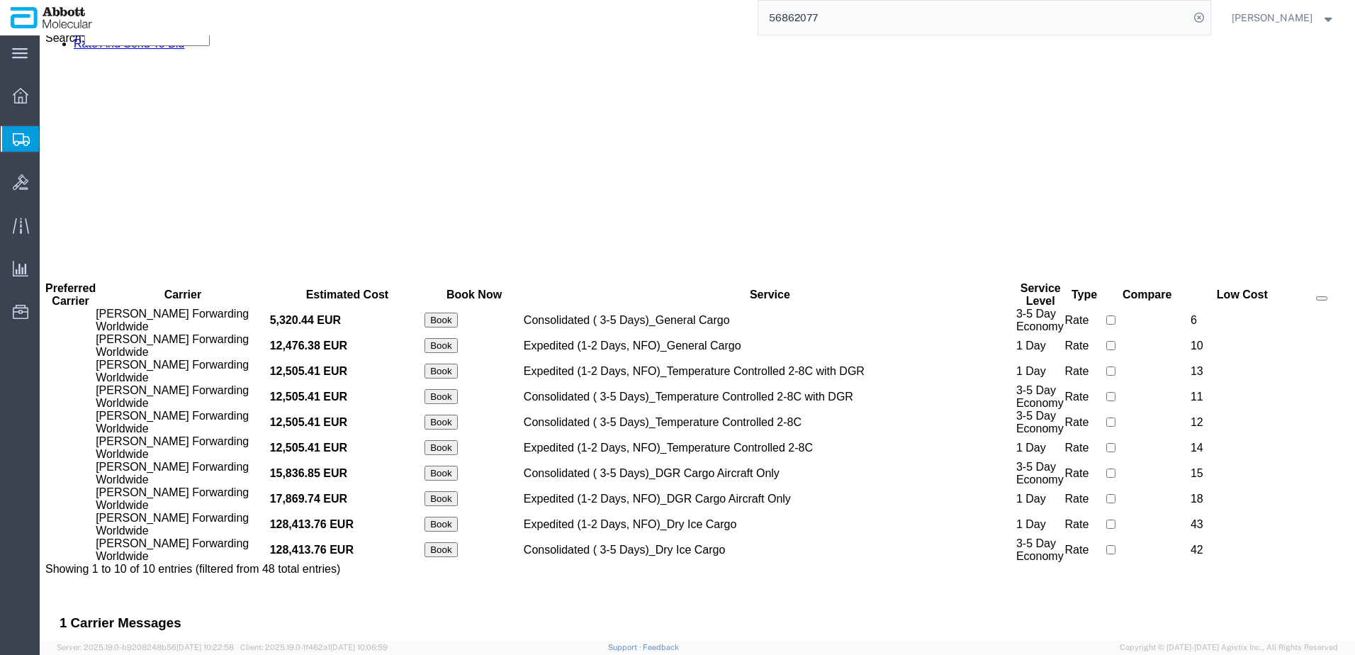
scroll to position [0, 0]
